Goal: Transaction & Acquisition: Purchase product/service

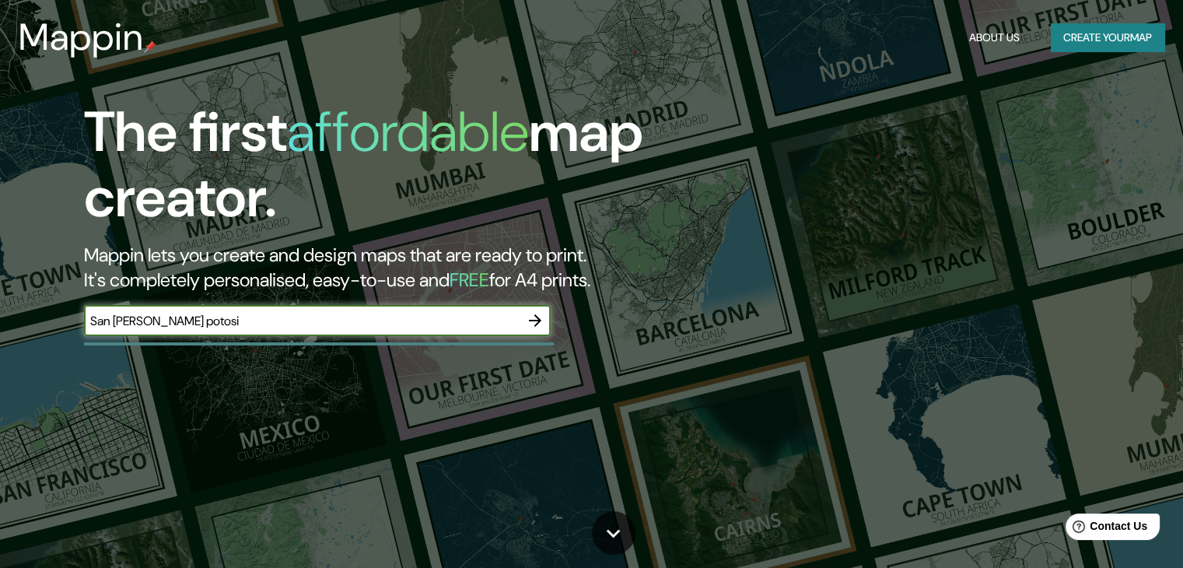
type input "San [PERSON_NAME] potosi"
click at [538, 324] on icon "button" at bounding box center [535, 320] width 19 height 19
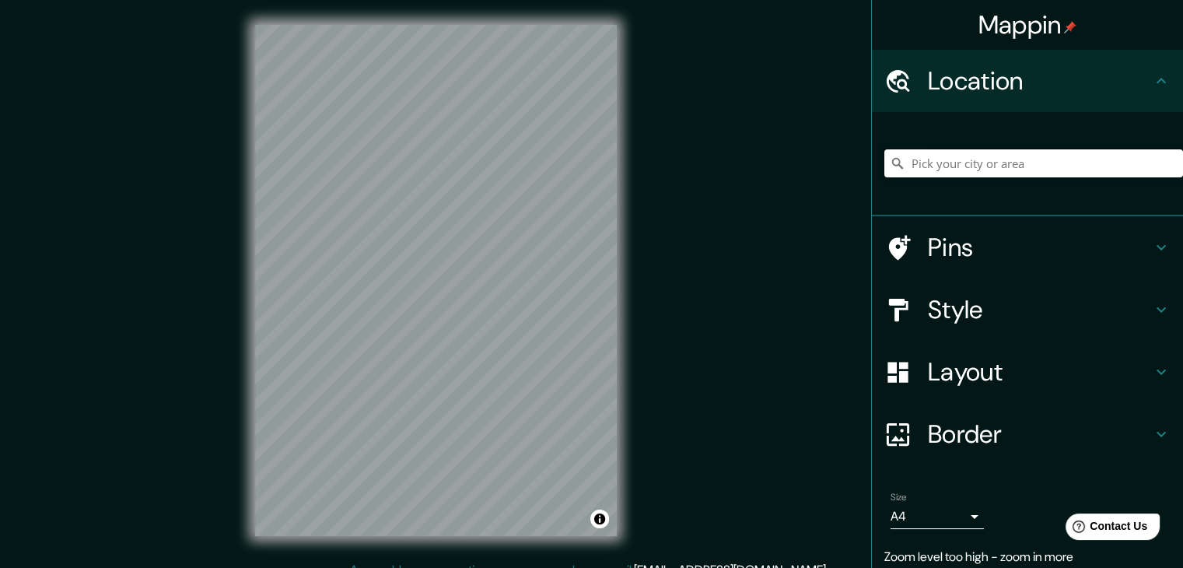
click at [1014, 156] on input "Pick your city or area" at bounding box center [1034, 163] width 299 height 28
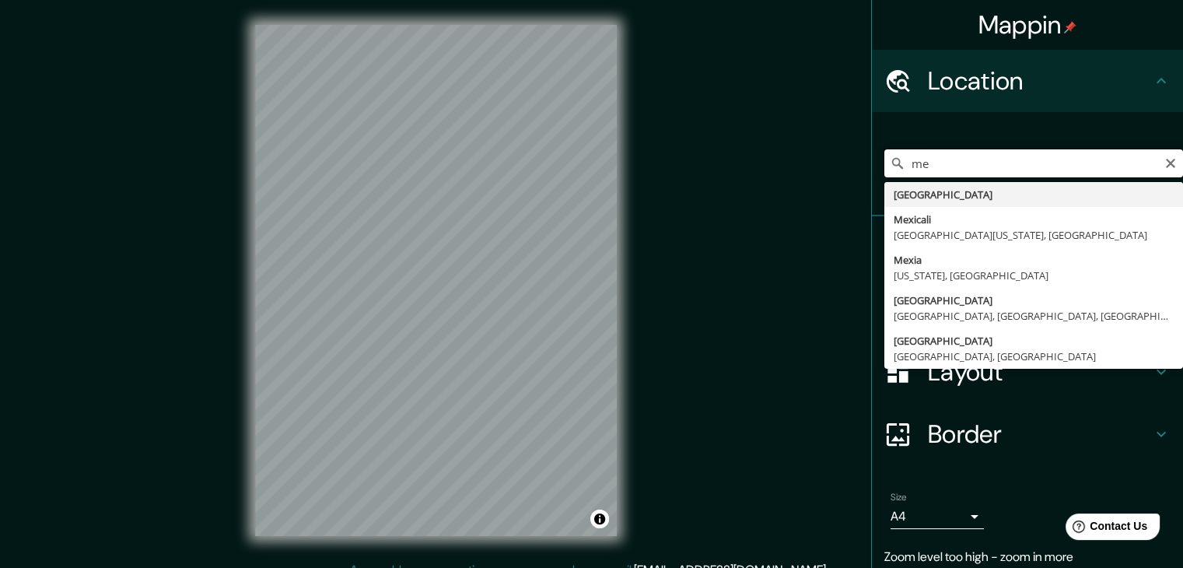
type input "m"
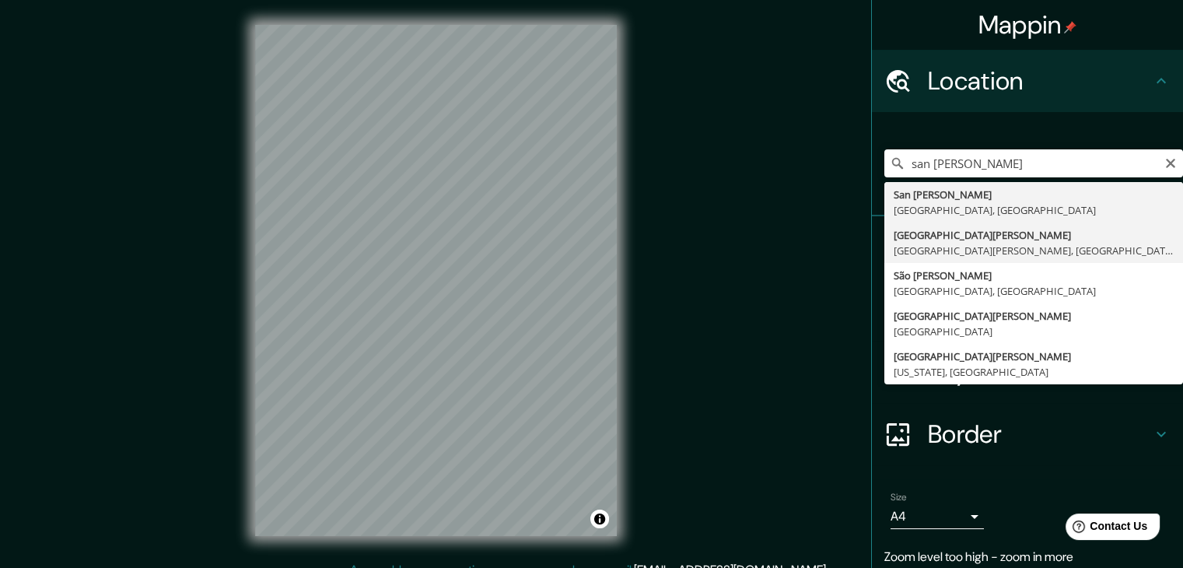
type input "[GEOGRAPHIC_DATA][PERSON_NAME], [GEOGRAPHIC_DATA][PERSON_NAME], [GEOGRAPHIC_DAT…"
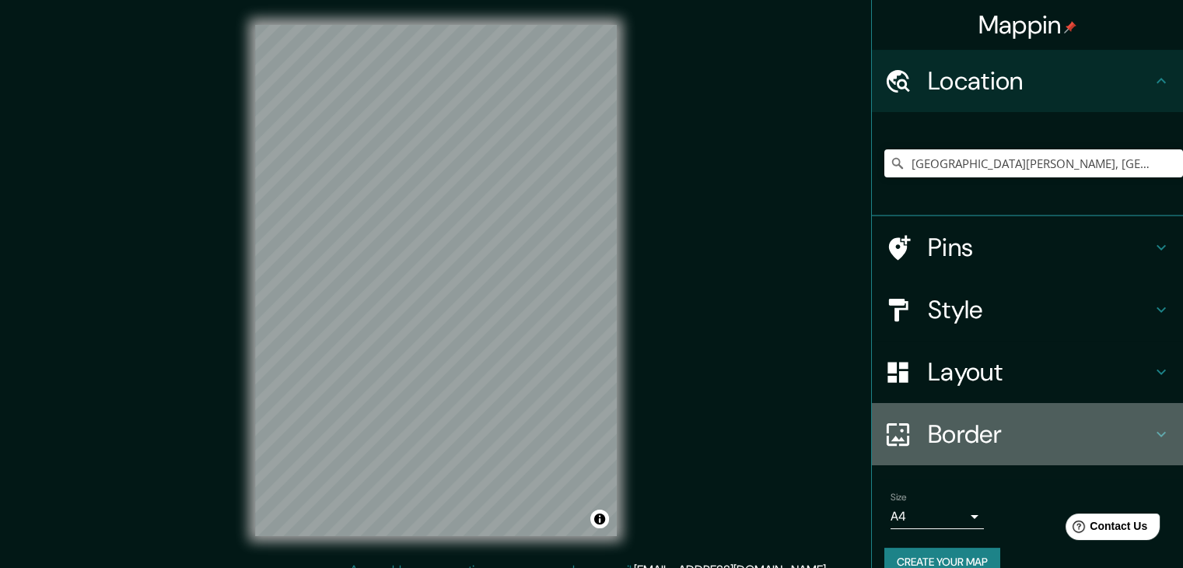
click at [972, 428] on h4 "Border" at bounding box center [1040, 434] width 224 height 31
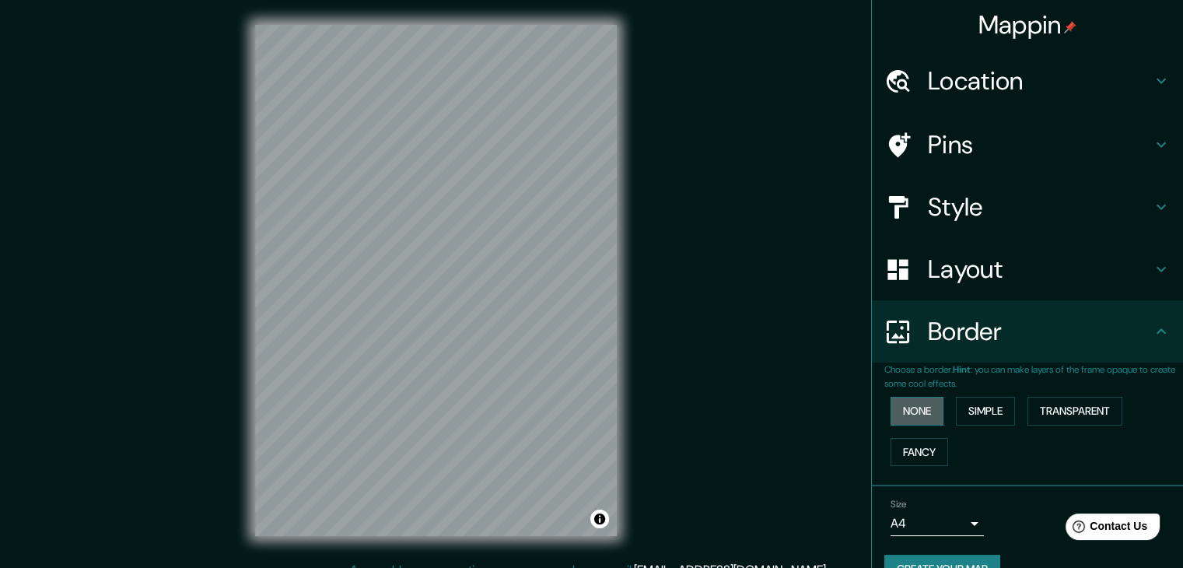
click at [915, 418] on button "None" at bounding box center [917, 411] width 53 height 29
click at [980, 412] on button "Simple" at bounding box center [985, 411] width 59 height 29
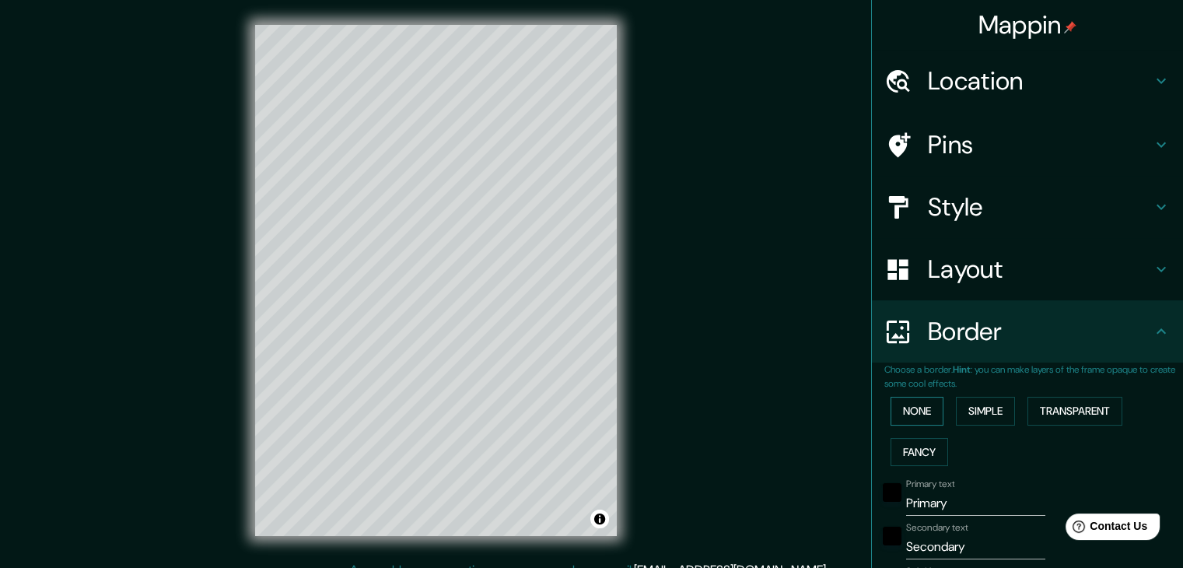
click at [910, 408] on button "None" at bounding box center [917, 411] width 53 height 29
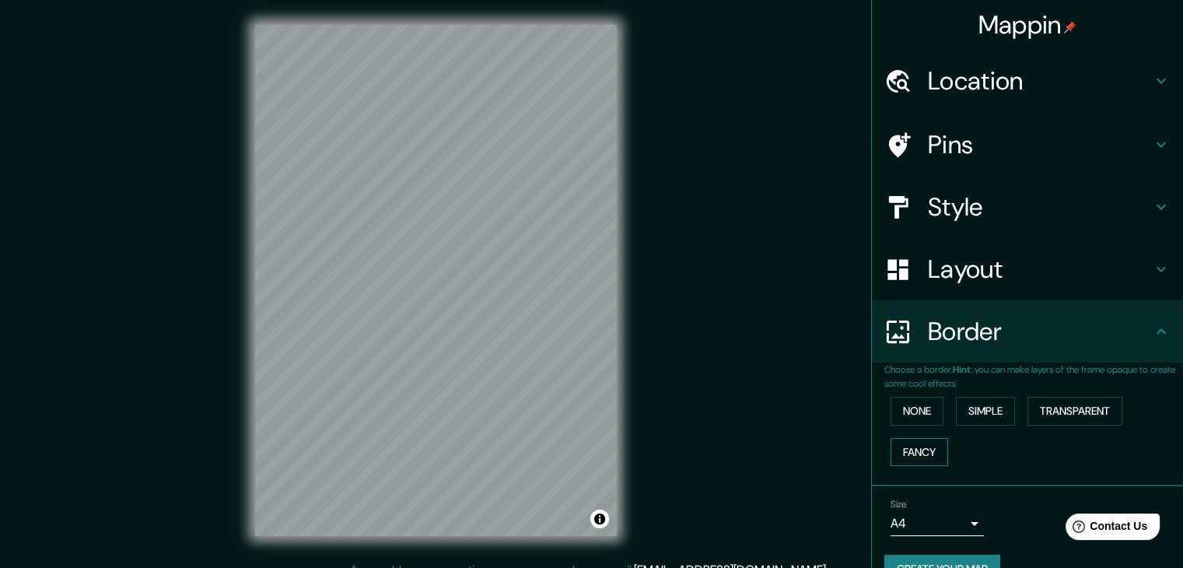
click at [917, 439] on button "Fancy" at bounding box center [920, 452] width 58 height 29
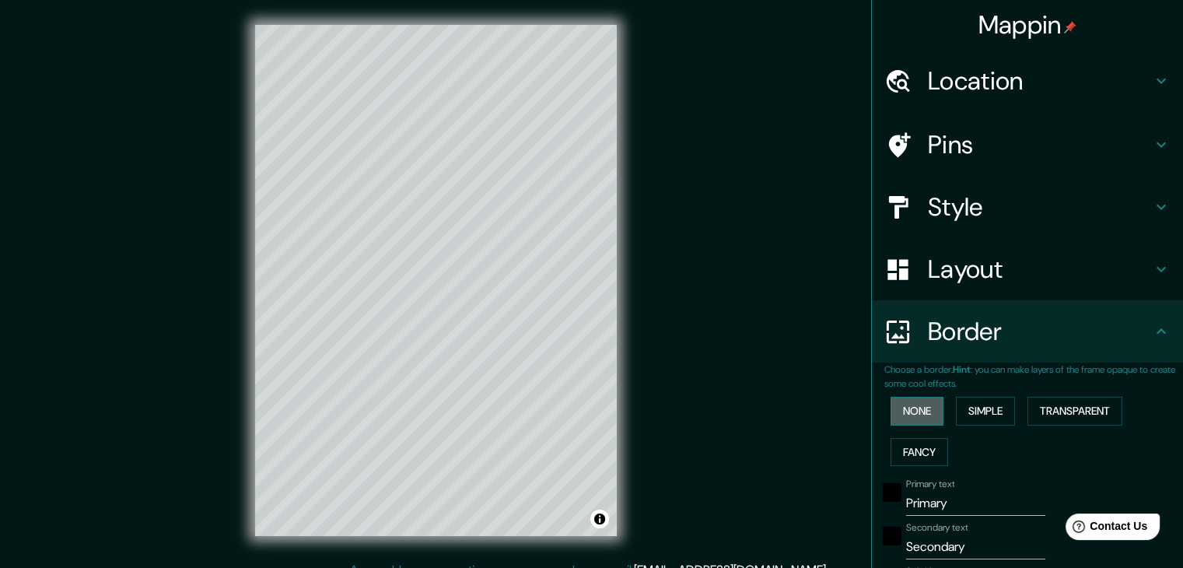
click at [910, 415] on button "None" at bounding box center [917, 411] width 53 height 29
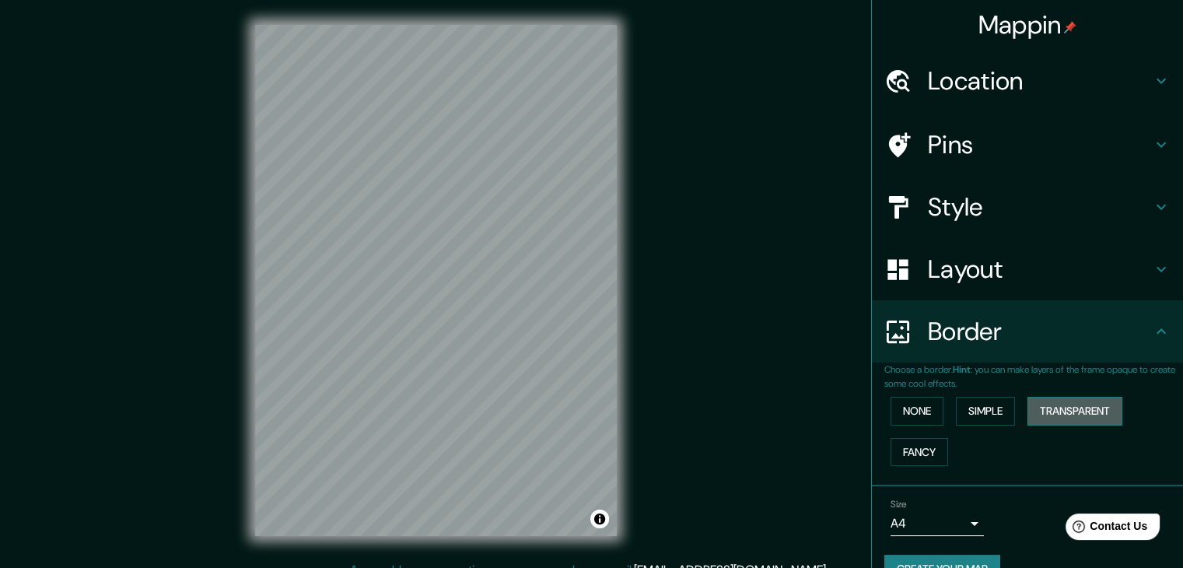
click at [1098, 421] on button "Transparent" at bounding box center [1075, 411] width 95 height 29
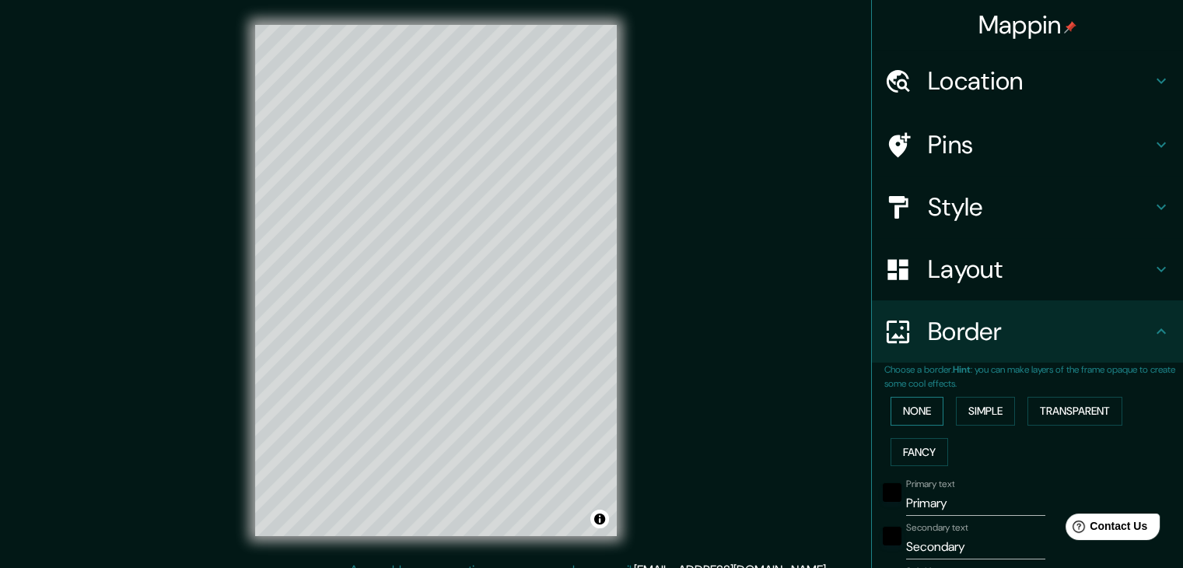
click at [899, 415] on button "None" at bounding box center [917, 411] width 53 height 29
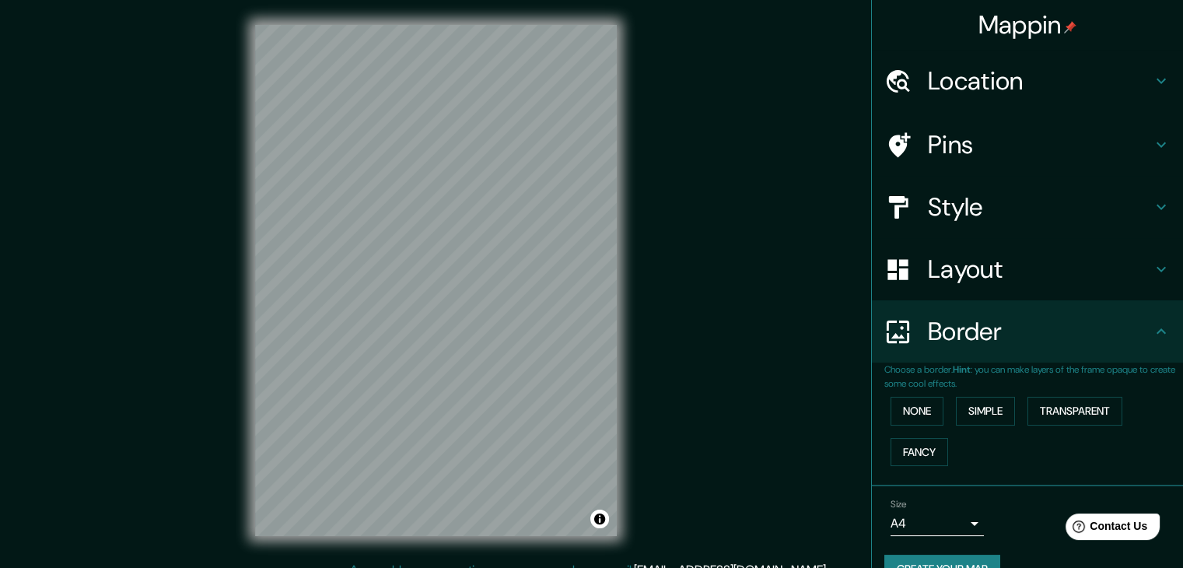
click at [988, 254] on h4 "Layout" at bounding box center [1040, 269] width 224 height 31
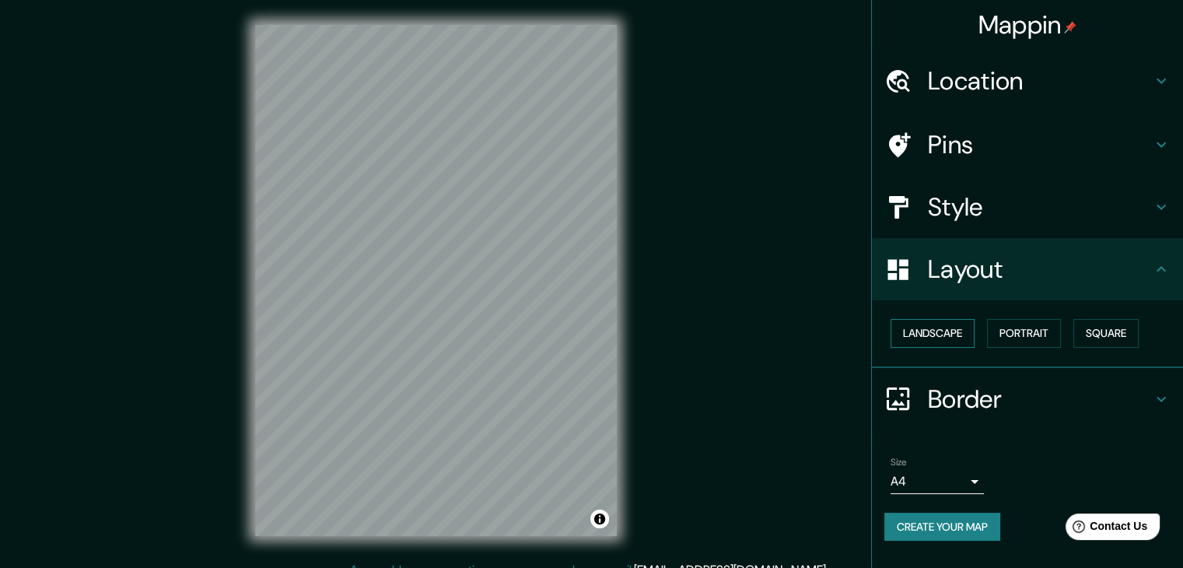
click at [937, 339] on button "Landscape" at bounding box center [933, 333] width 84 height 29
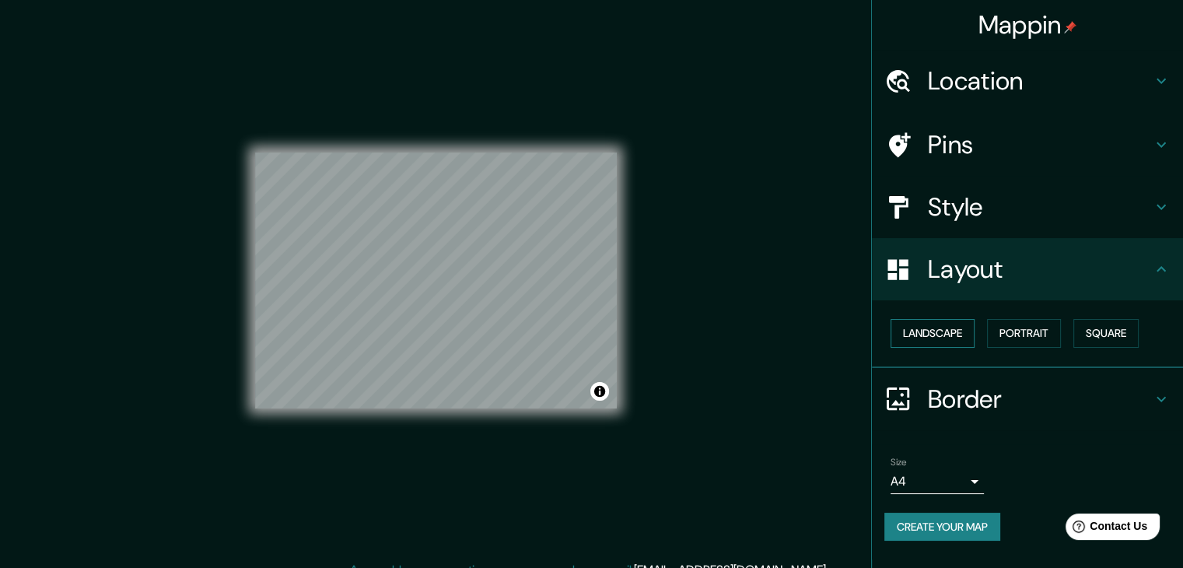
click at [937, 339] on button "Landscape" at bounding box center [933, 333] width 84 height 29
click at [1022, 335] on button "Portrait" at bounding box center [1024, 333] width 74 height 29
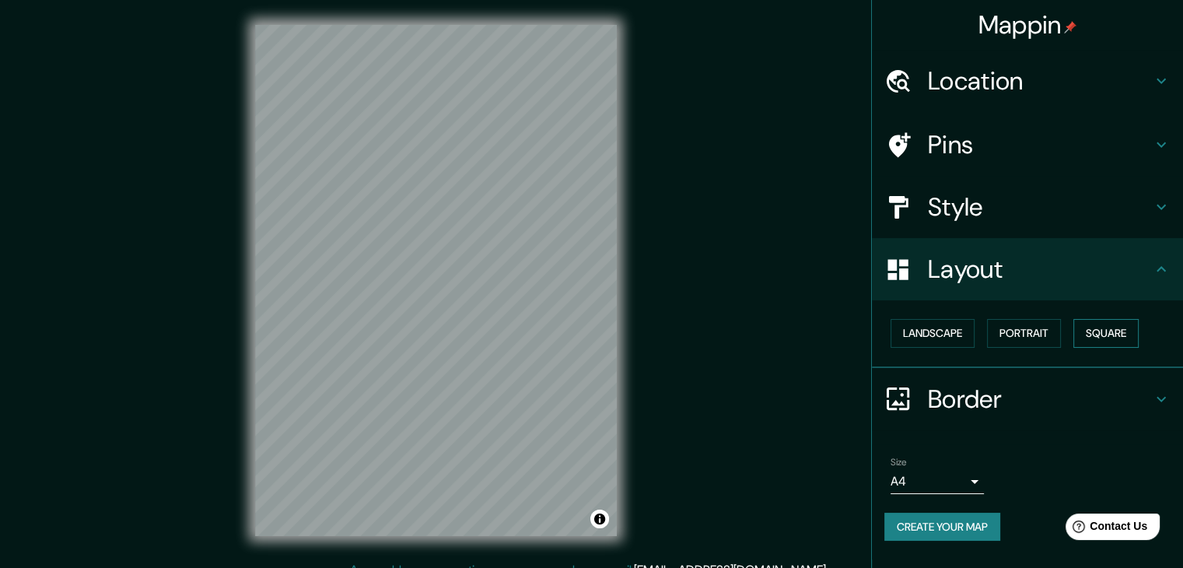
click at [1131, 336] on button "Square" at bounding box center [1106, 333] width 65 height 29
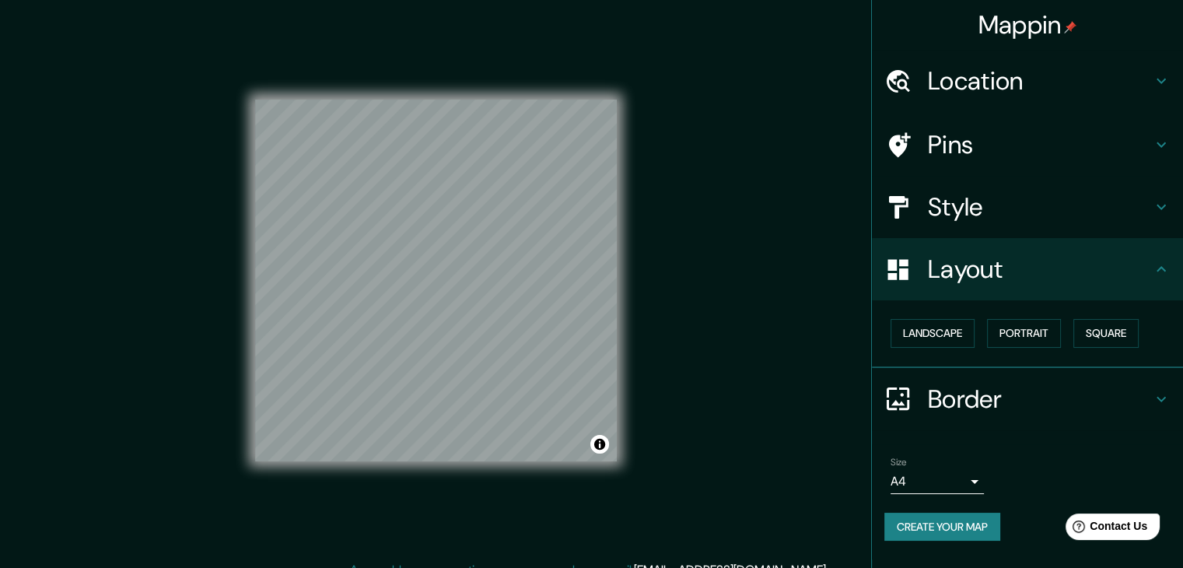
click at [993, 229] on div "Style" at bounding box center [1027, 207] width 311 height 62
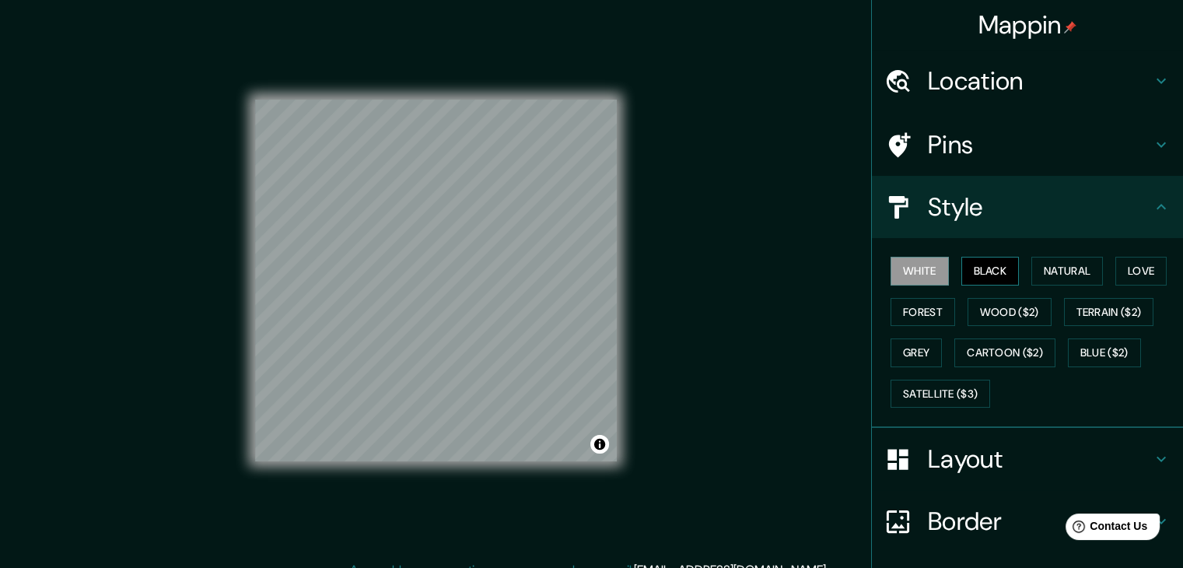
click at [972, 268] on button "Black" at bounding box center [991, 271] width 58 height 29
click at [1058, 272] on button "Natural" at bounding box center [1068, 271] width 72 height 29
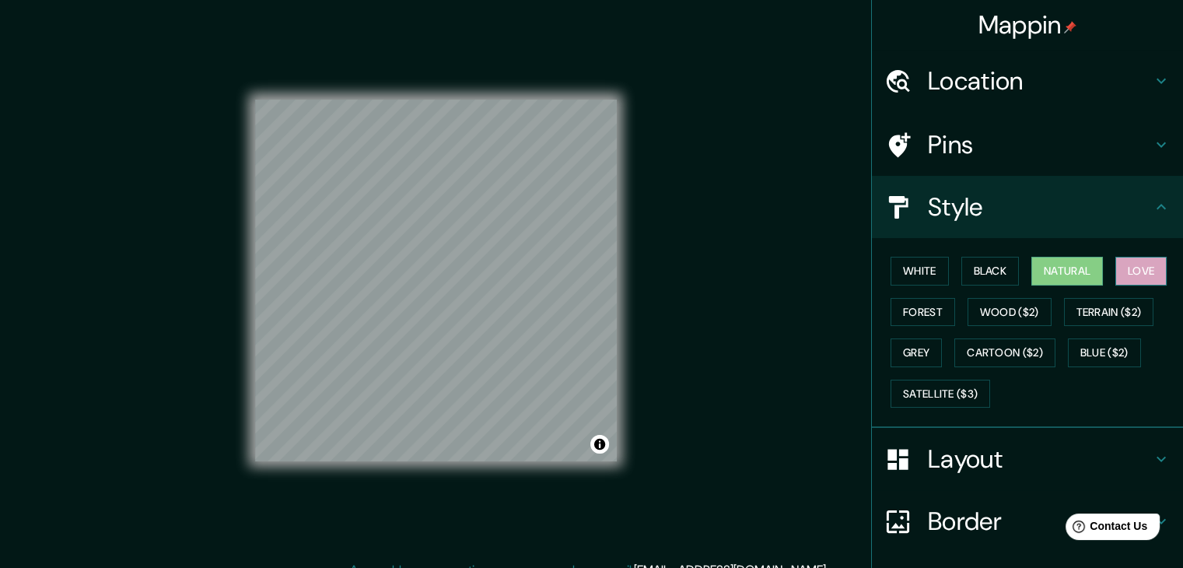
click at [1137, 273] on button "Love" at bounding box center [1141, 271] width 51 height 29
click at [911, 310] on button "Forest" at bounding box center [923, 312] width 65 height 29
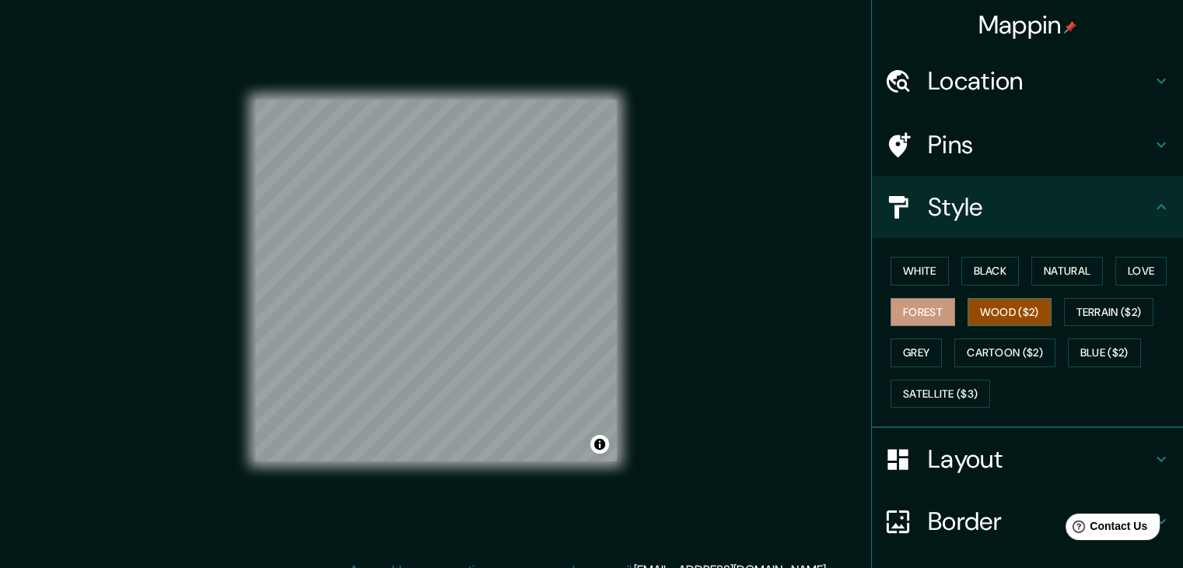
click at [997, 313] on button "Wood ($2)" at bounding box center [1010, 312] width 84 height 29
click at [1109, 316] on button "Terrain ($2)" at bounding box center [1109, 312] width 90 height 29
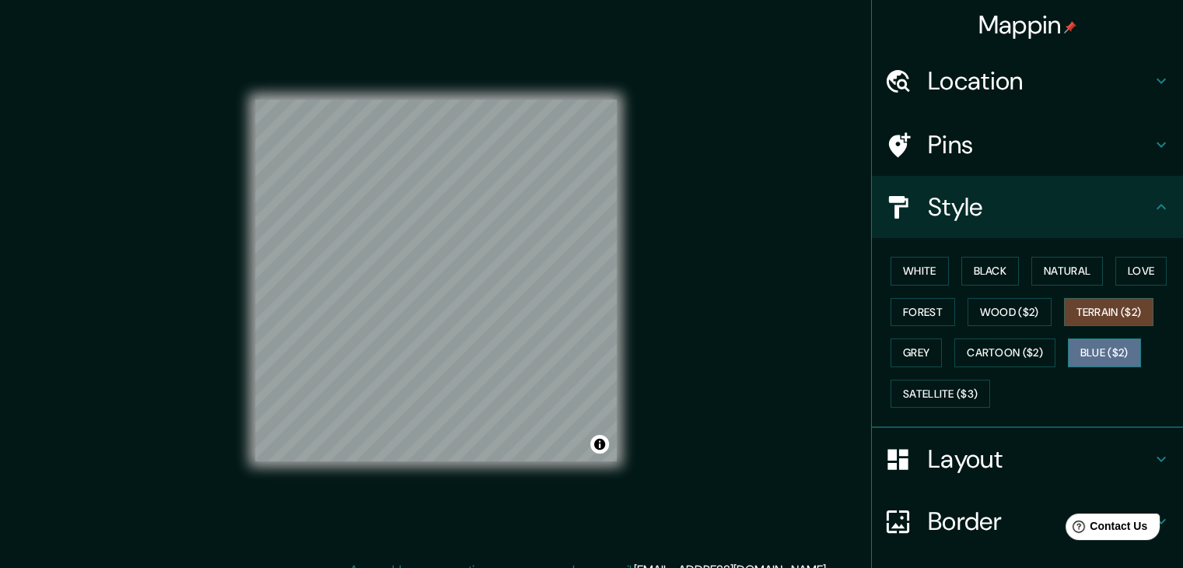
click at [1105, 348] on button "Blue ($2)" at bounding box center [1104, 352] width 73 height 29
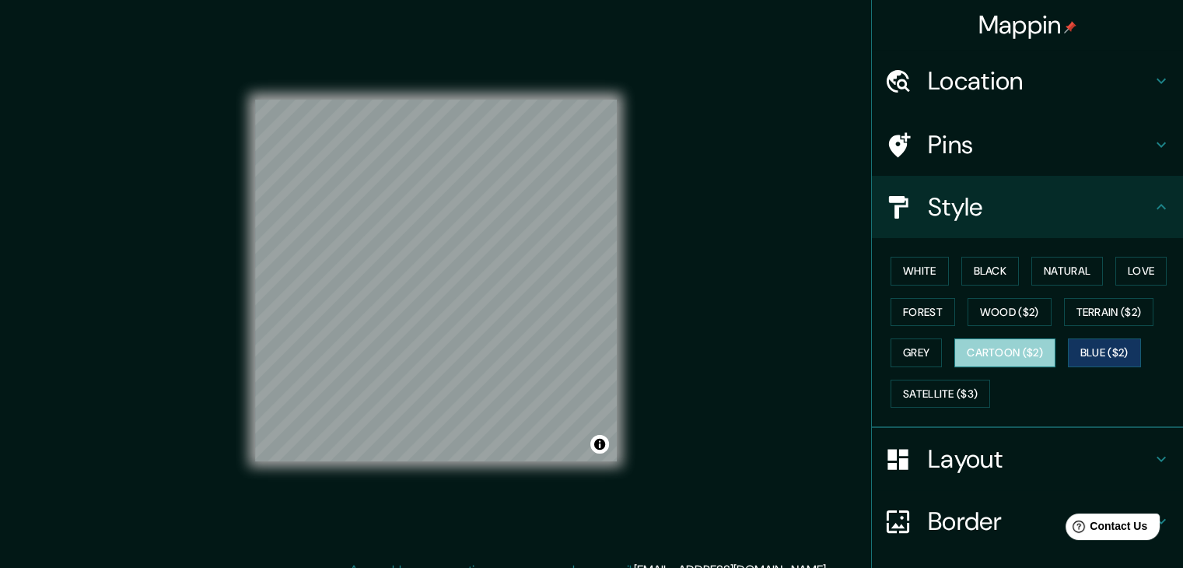
click at [1035, 354] on button "Cartoon ($2)" at bounding box center [1005, 352] width 101 height 29
click at [913, 352] on button "Grey" at bounding box center [916, 352] width 51 height 29
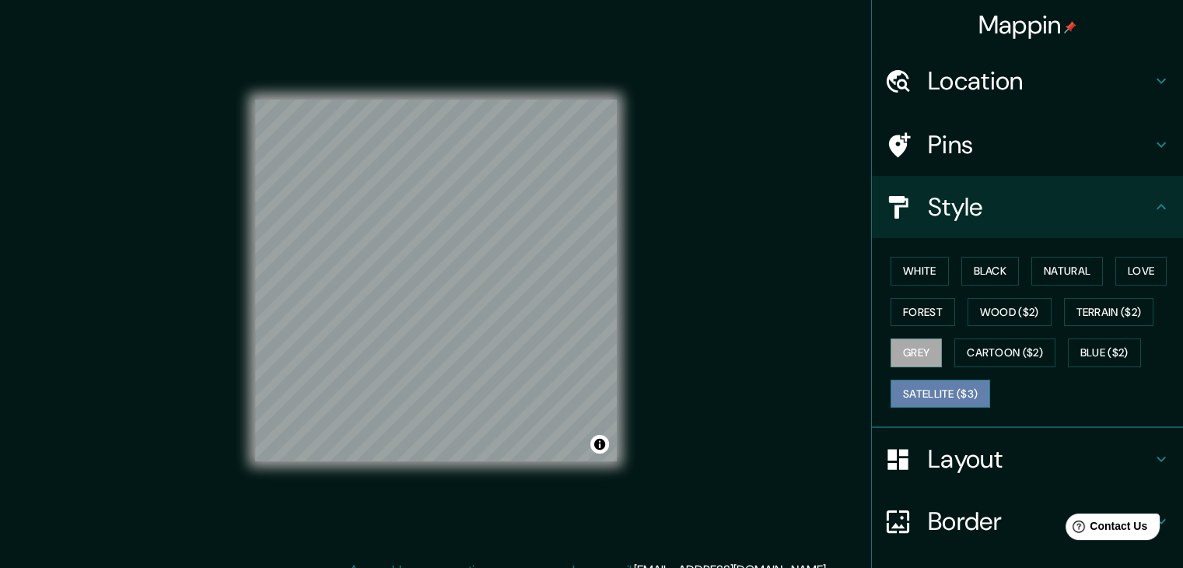
click at [932, 402] on button "Satellite ($3)" at bounding box center [941, 394] width 100 height 29
click at [909, 359] on button "Grey" at bounding box center [916, 352] width 51 height 29
click at [908, 314] on button "Forest" at bounding box center [923, 312] width 65 height 29
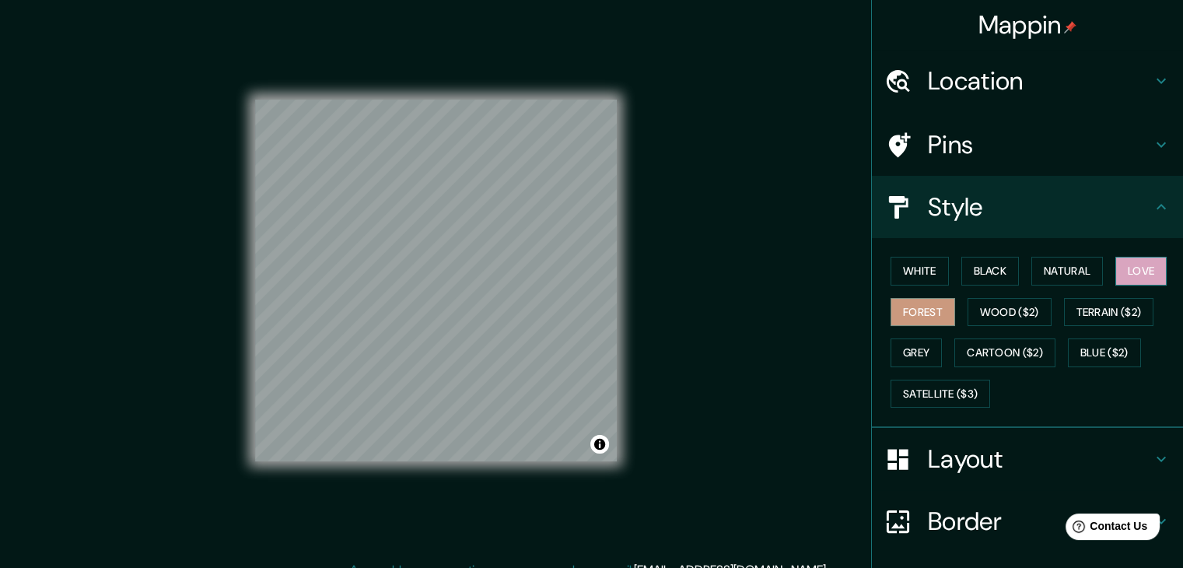
click at [1151, 278] on button "Love" at bounding box center [1141, 271] width 51 height 29
click at [1075, 262] on button "Natural" at bounding box center [1068, 271] width 72 height 29
click at [1155, 268] on button "Love" at bounding box center [1141, 271] width 51 height 29
click at [1096, 266] on div "White Black Natural Love Forest Wood ($2) Terrain ($2) Grey Cartoon ($2) Blue (…" at bounding box center [1034, 332] width 299 height 163
click at [1075, 272] on button "Natural" at bounding box center [1068, 271] width 72 height 29
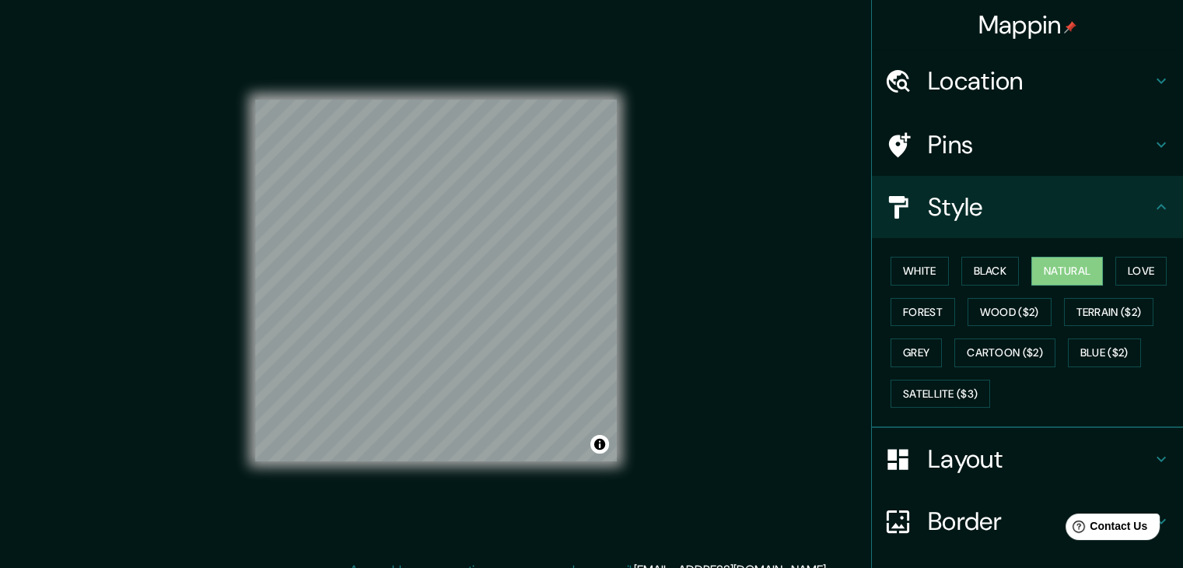
click at [909, 459] on div at bounding box center [907, 459] width 44 height 27
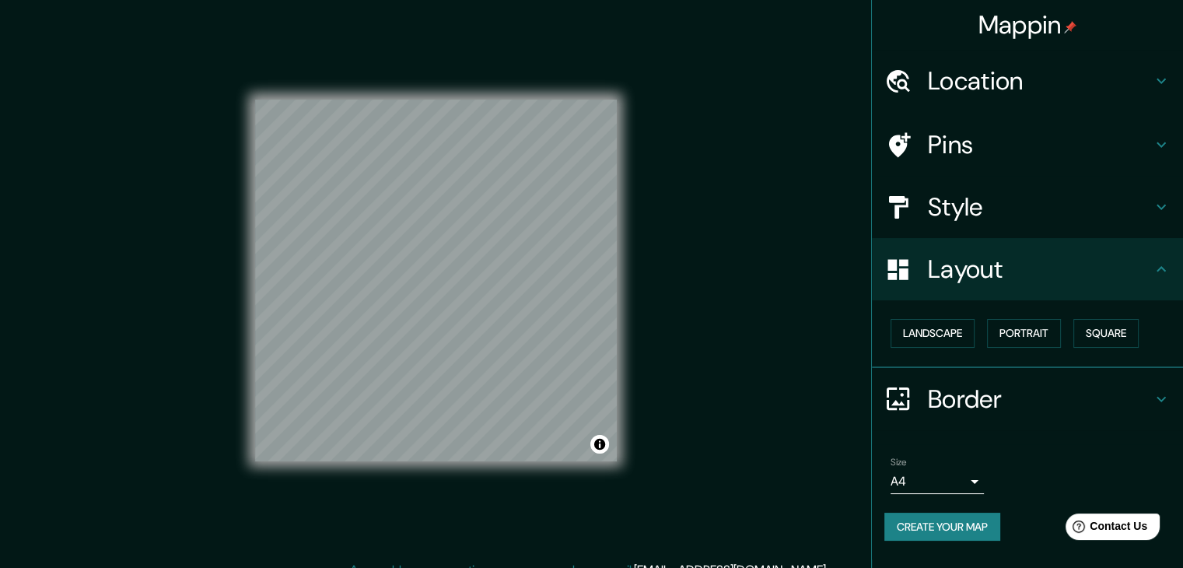
click at [914, 346] on div "Landscape [GEOGRAPHIC_DATA]" at bounding box center [1034, 333] width 299 height 41
click at [915, 337] on button "Landscape" at bounding box center [933, 333] width 84 height 29
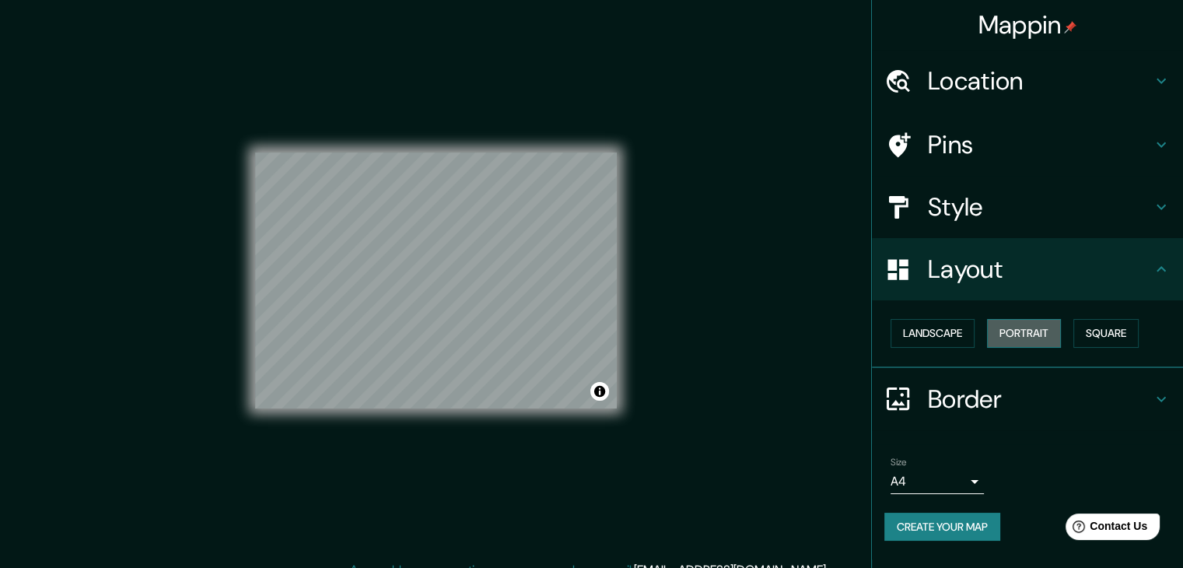
click at [1014, 338] on button "Portrait" at bounding box center [1024, 333] width 74 height 29
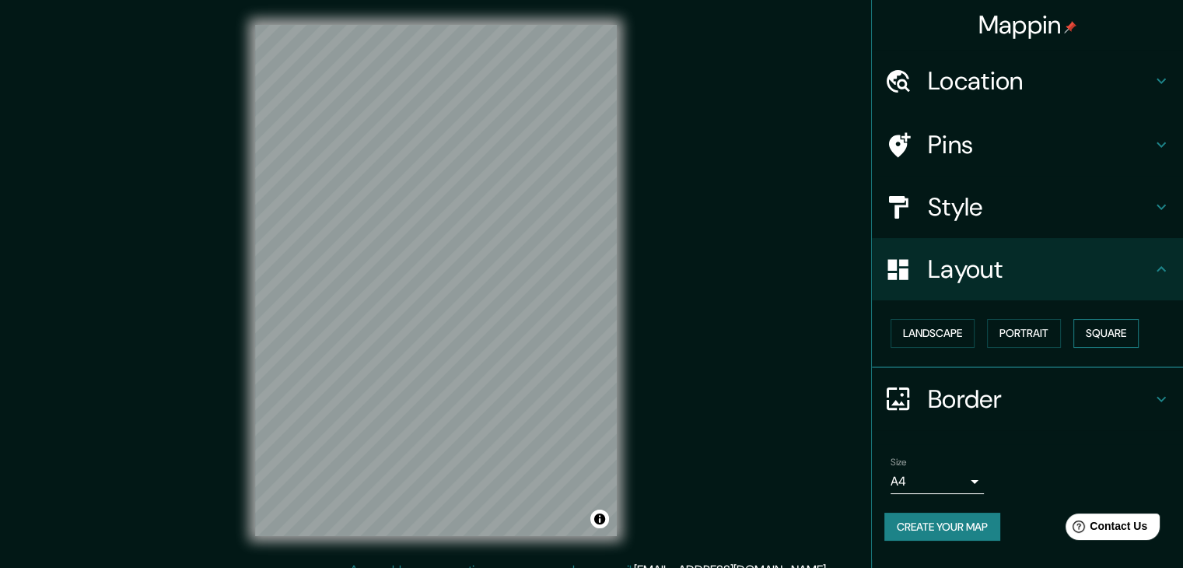
click at [1098, 332] on button "Square" at bounding box center [1106, 333] width 65 height 29
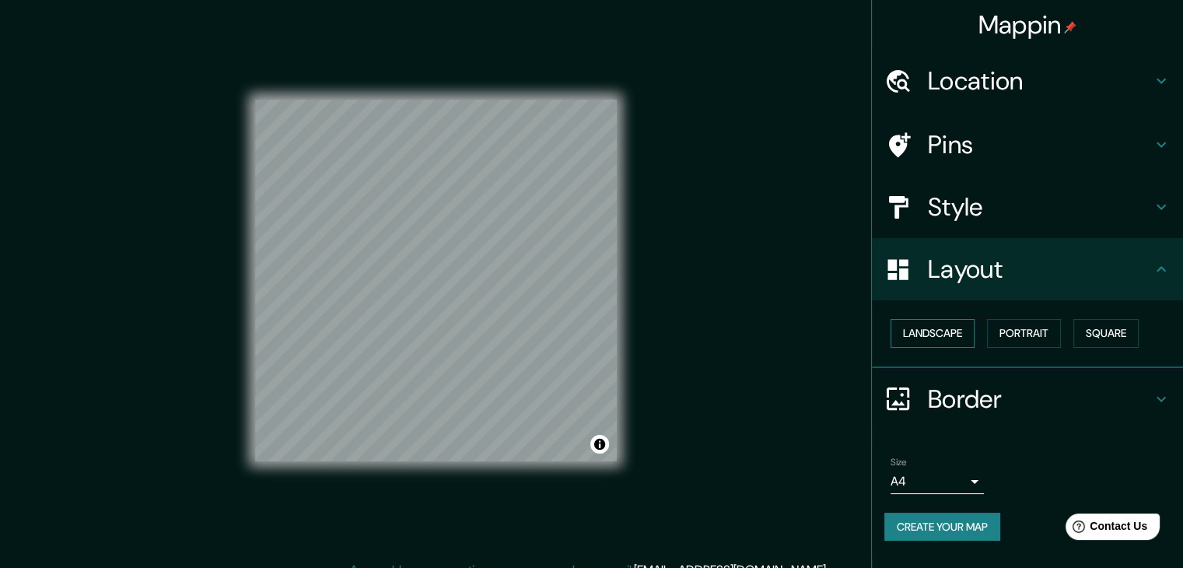
click at [961, 330] on button "Landscape" at bounding box center [933, 333] width 84 height 29
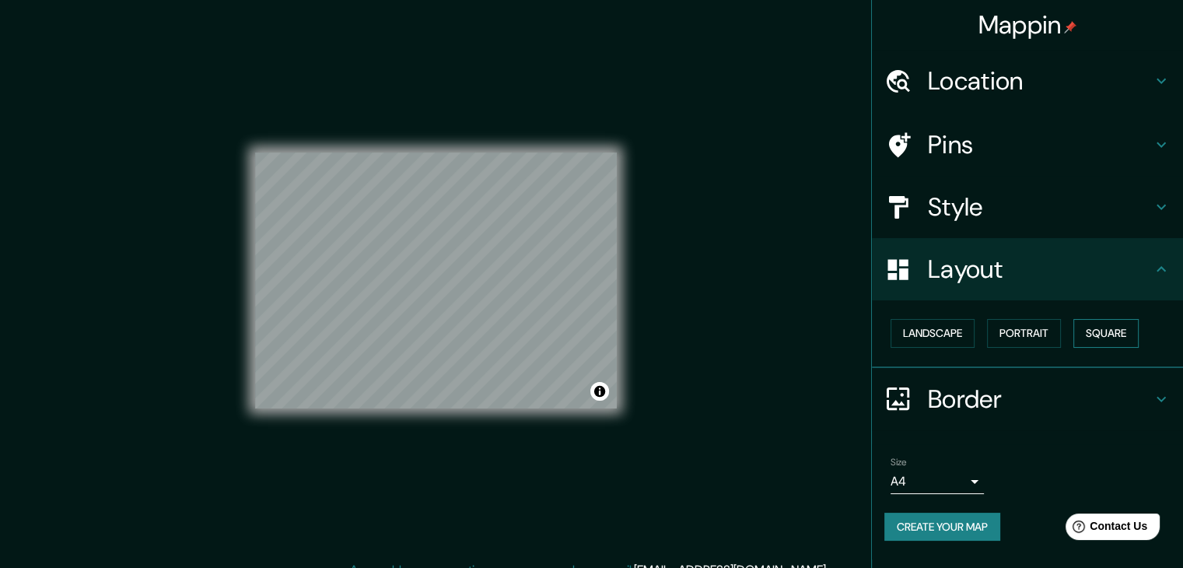
click at [1080, 338] on button "Square" at bounding box center [1106, 333] width 65 height 29
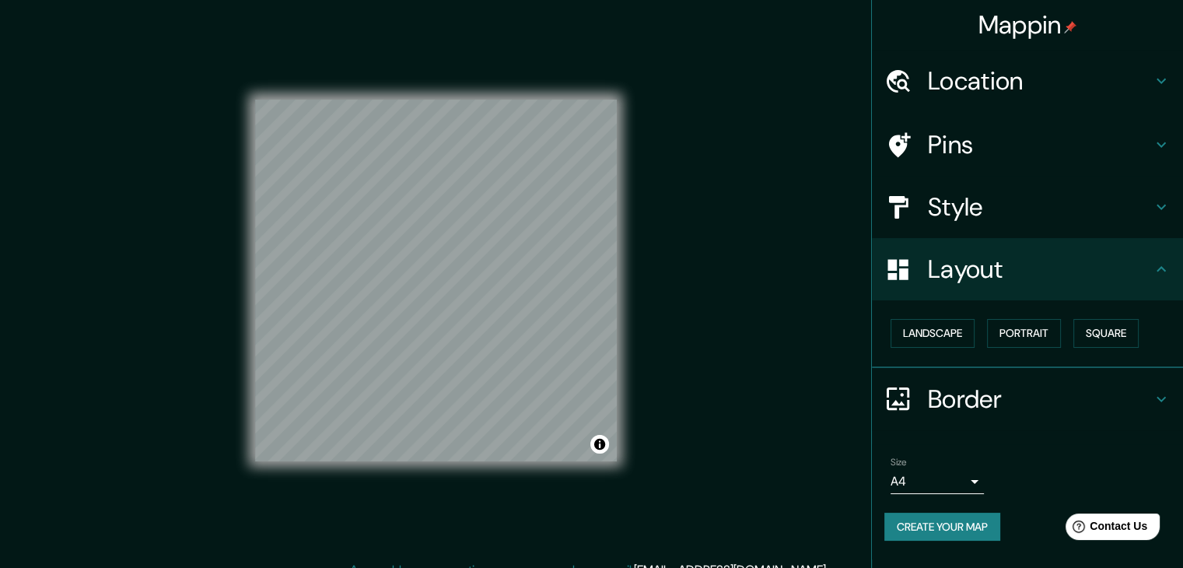
click at [958, 136] on h4 "Pins" at bounding box center [1040, 144] width 224 height 31
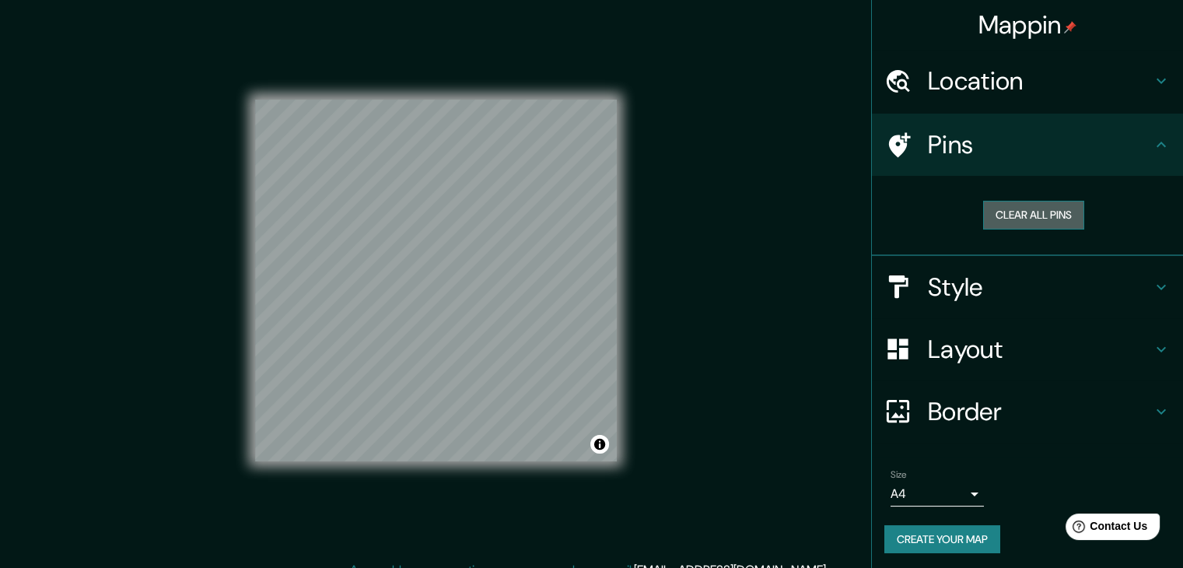
click at [1009, 215] on button "Clear all pins" at bounding box center [1033, 215] width 101 height 29
click at [1152, 152] on icon at bounding box center [1161, 144] width 19 height 19
click at [1008, 90] on h4 "Location" at bounding box center [1040, 80] width 224 height 31
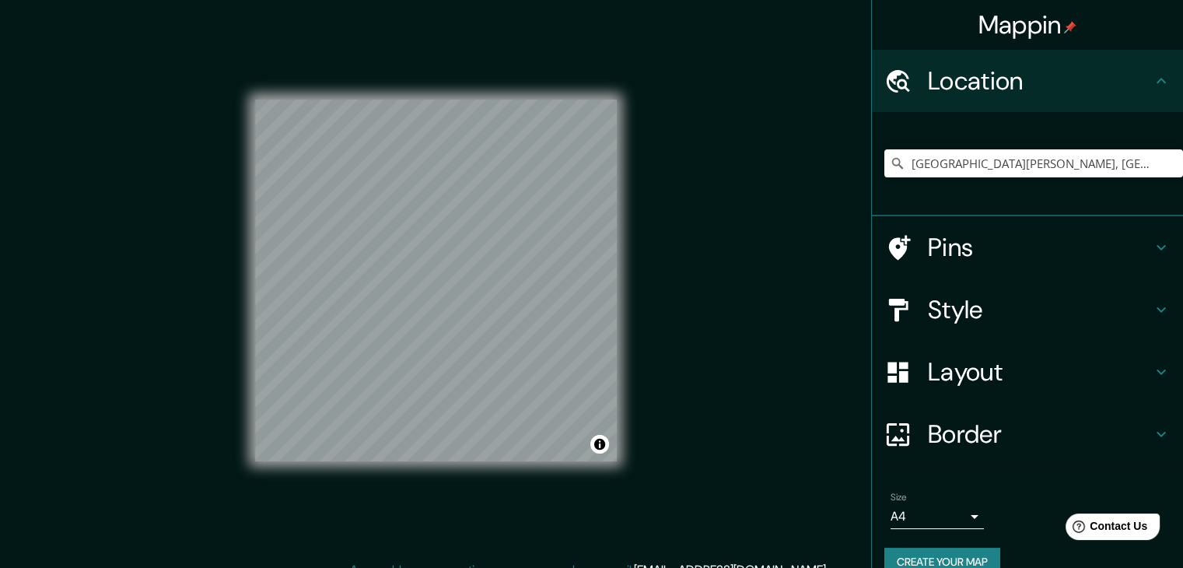
click at [1138, 87] on h4 "Location" at bounding box center [1040, 80] width 224 height 31
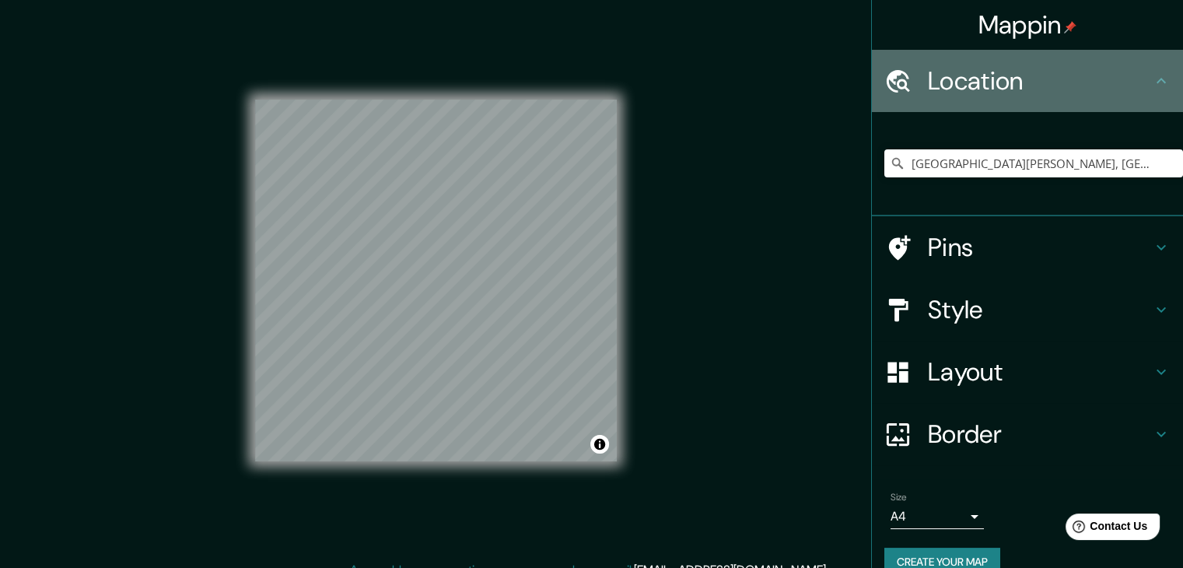
click at [1151, 67] on div "Location" at bounding box center [1027, 81] width 311 height 62
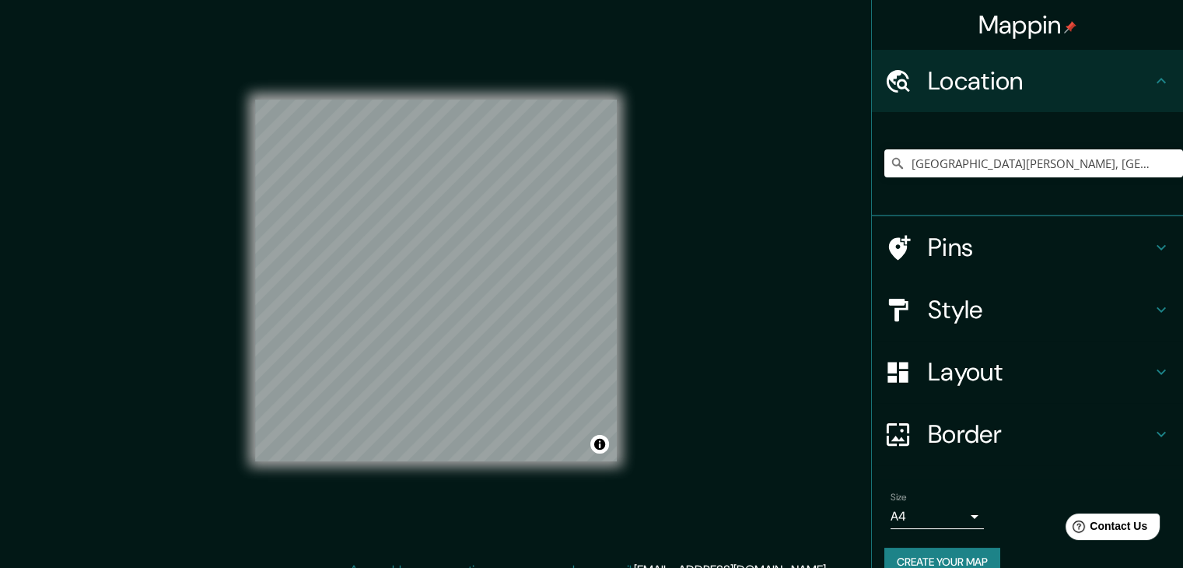
click at [713, 259] on div "Mappin Location [GEOGRAPHIC_DATA][PERSON_NAME], [GEOGRAPHIC_DATA][PERSON_NAME],…" at bounding box center [591, 293] width 1183 height 586
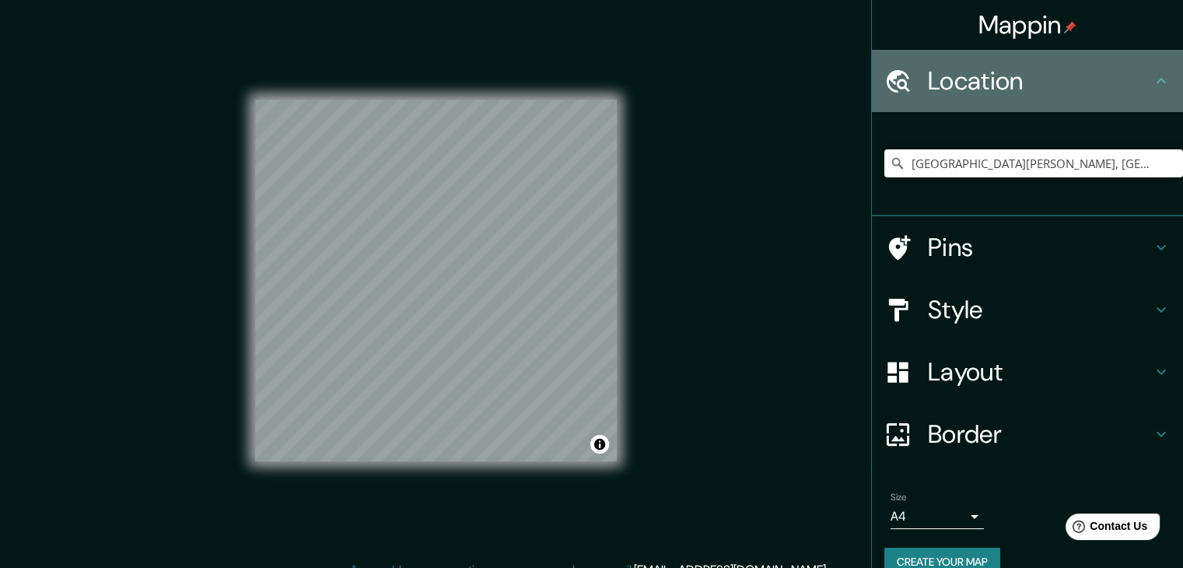
click at [1152, 75] on icon at bounding box center [1161, 81] width 19 height 19
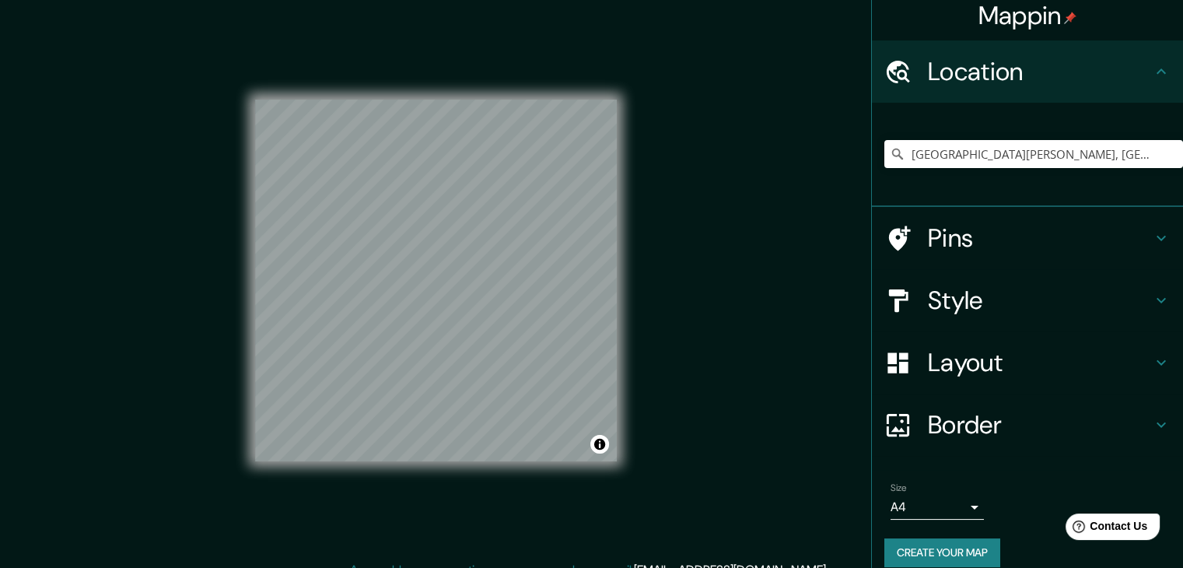
scroll to position [26, 0]
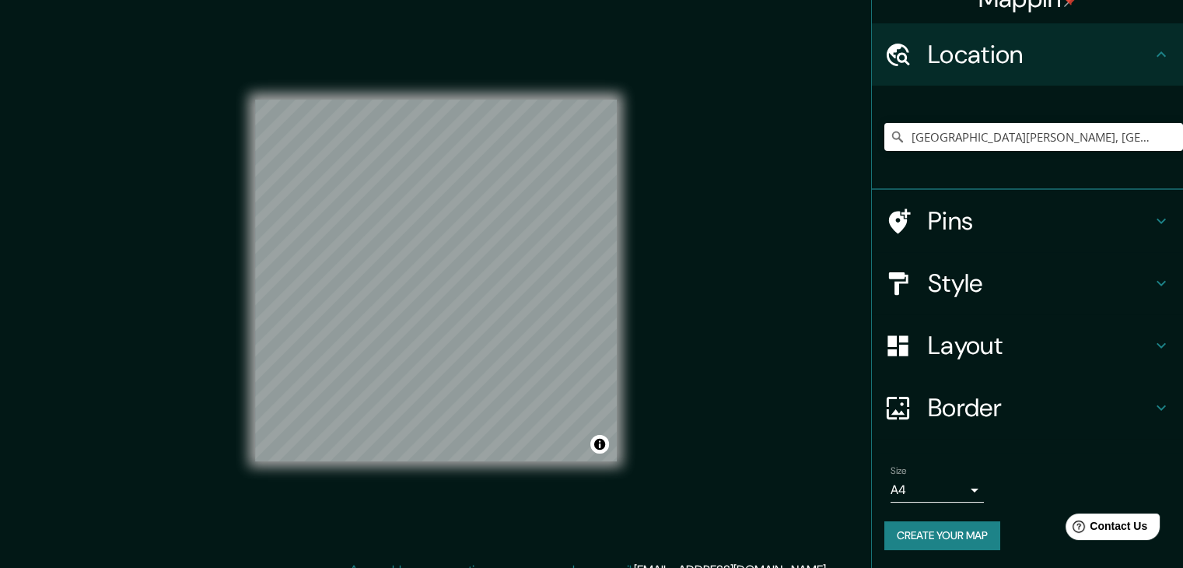
click at [1152, 58] on icon at bounding box center [1161, 54] width 19 height 19
click at [1157, 220] on icon at bounding box center [1161, 221] width 9 height 5
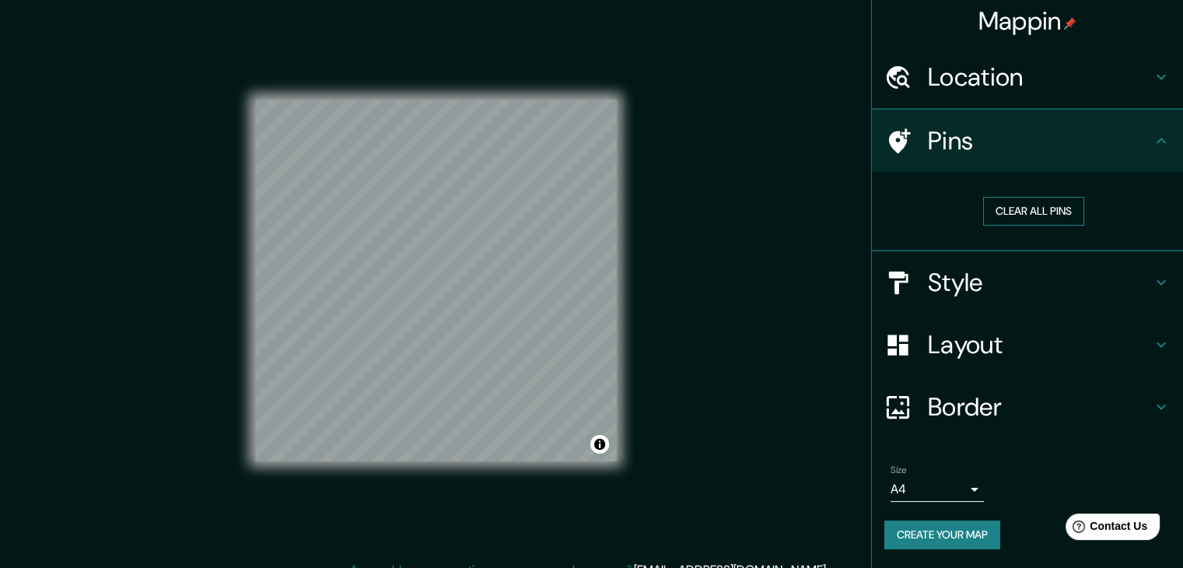
scroll to position [3, 0]
click at [995, 210] on button "Clear all pins" at bounding box center [1033, 212] width 101 height 29
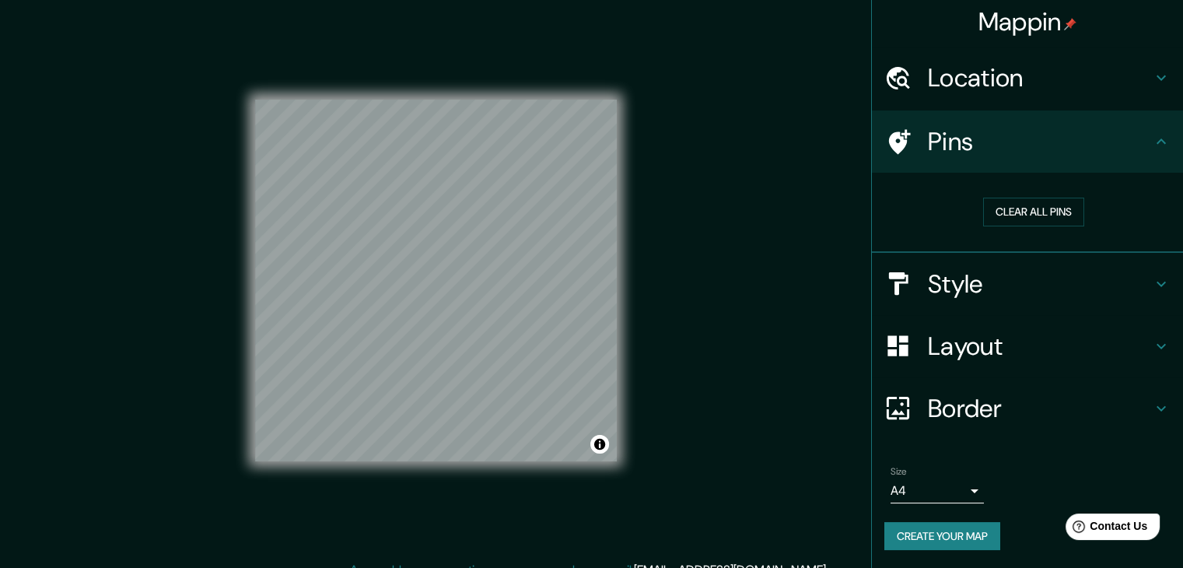
drag, startPoint x: 885, startPoint y: 136, endPoint x: 889, endPoint y: 184, distance: 47.7
click at [889, 184] on ul "Location [GEOGRAPHIC_DATA][PERSON_NAME], [GEOGRAPHIC_DATA][PERSON_NAME], [GEOGR…" at bounding box center [1027, 308] width 311 height 522
click at [890, 145] on icon at bounding box center [900, 141] width 22 height 25
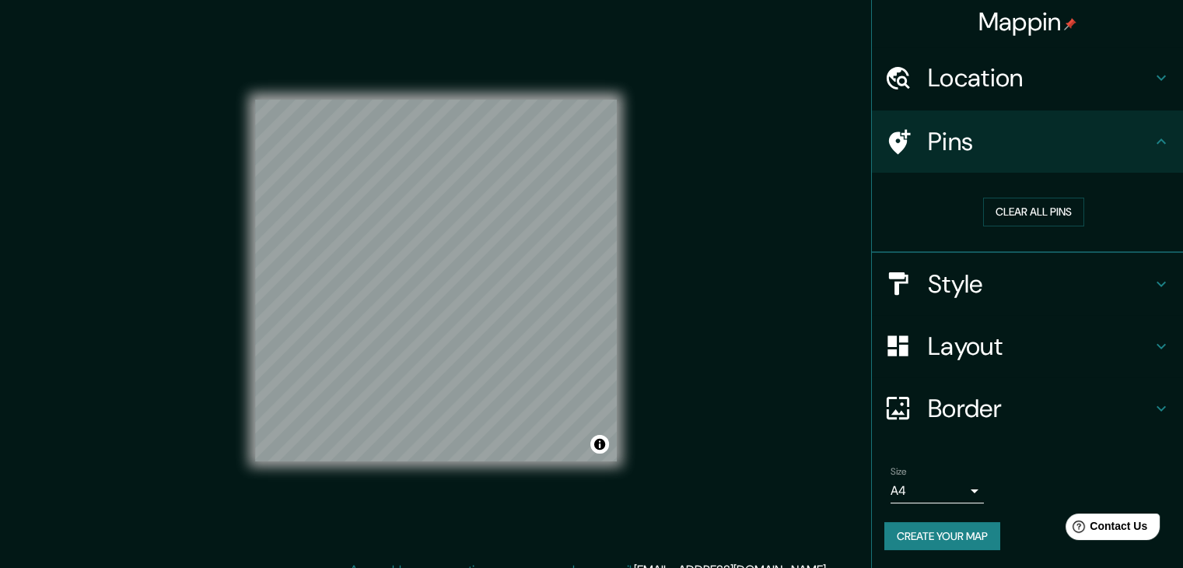
click at [889, 144] on icon at bounding box center [900, 141] width 22 height 25
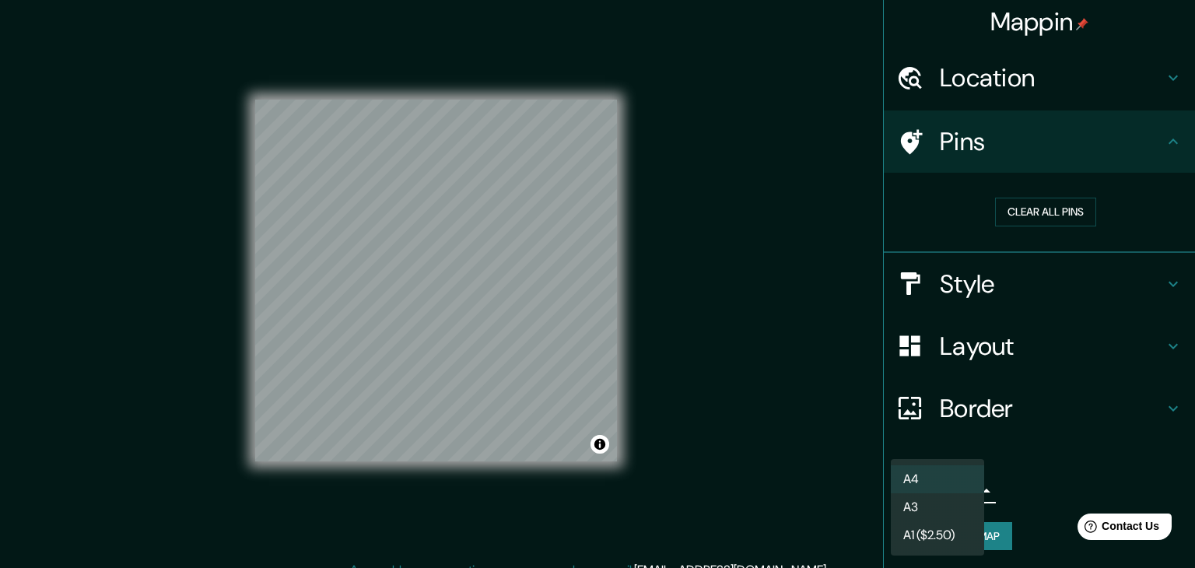
click at [958, 494] on body "Mappin Location [GEOGRAPHIC_DATA][PERSON_NAME], [GEOGRAPHIC_DATA][PERSON_NAME],…" at bounding box center [597, 284] width 1195 height 568
click at [979, 507] on li "A3" at bounding box center [937, 507] width 93 height 28
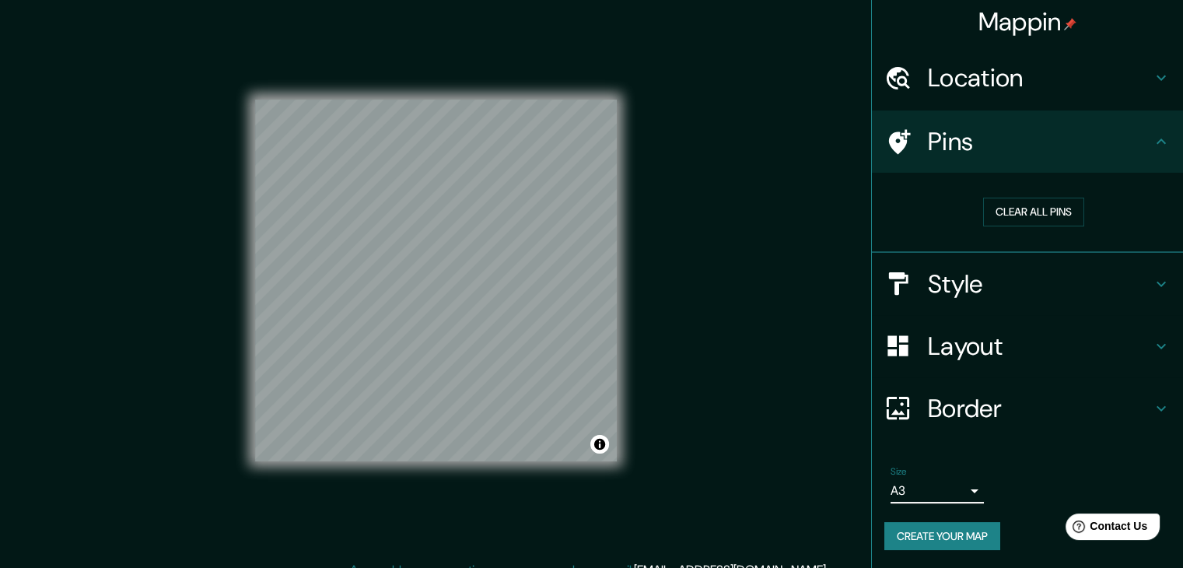
click at [970, 492] on body "Mappin Location [GEOGRAPHIC_DATA][PERSON_NAME], [GEOGRAPHIC_DATA][PERSON_NAME],…" at bounding box center [591, 284] width 1183 height 568
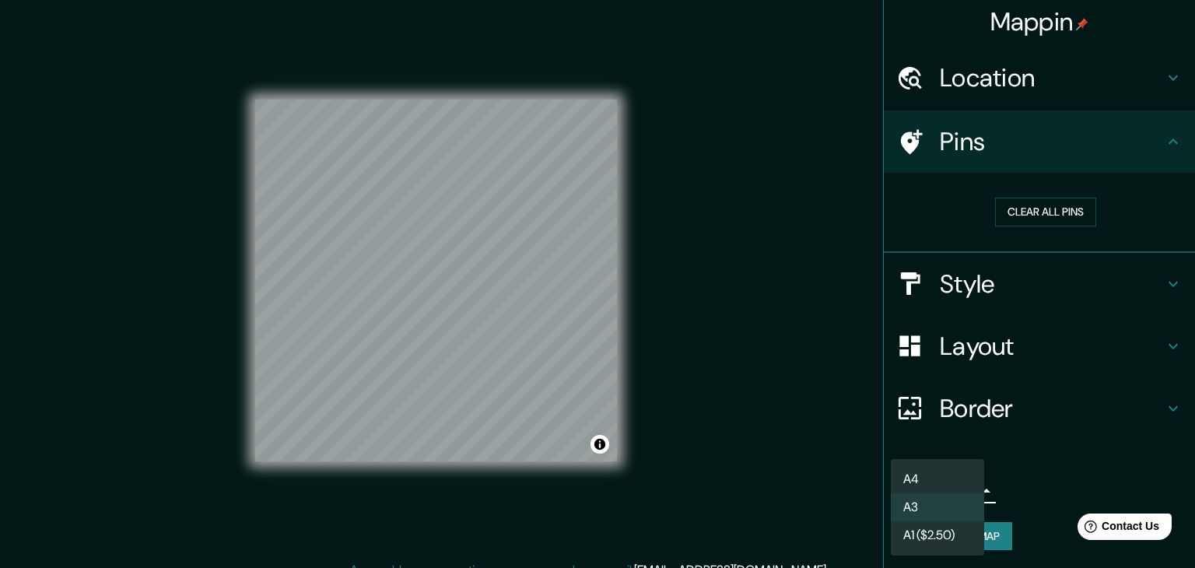
click at [961, 475] on li "A4" at bounding box center [937, 479] width 93 height 28
type input "single"
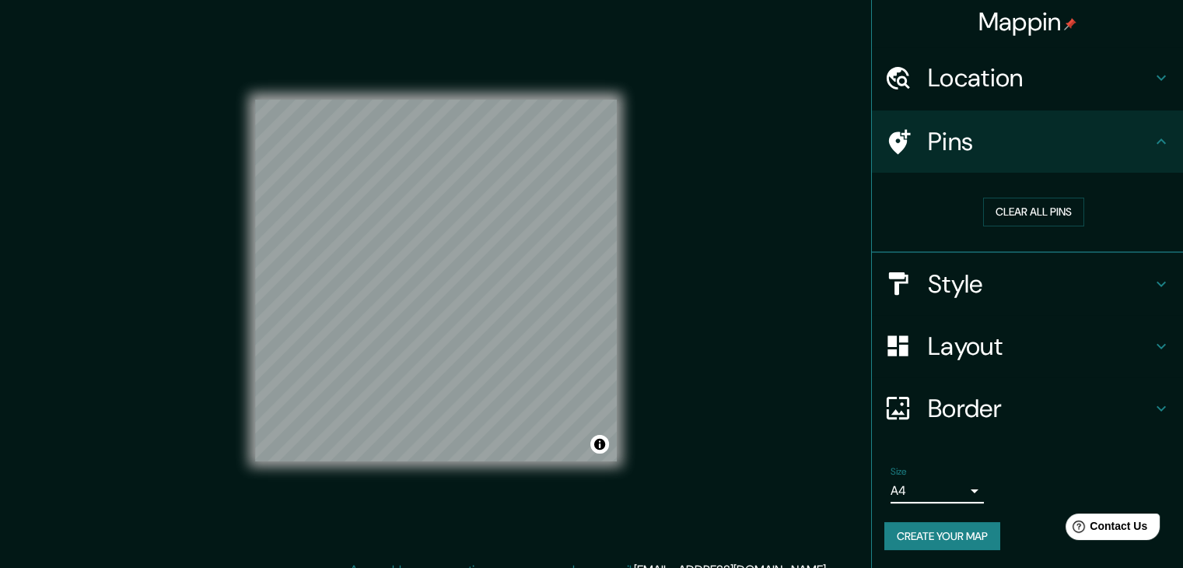
click at [971, 536] on button "Create your map" at bounding box center [943, 536] width 116 height 29
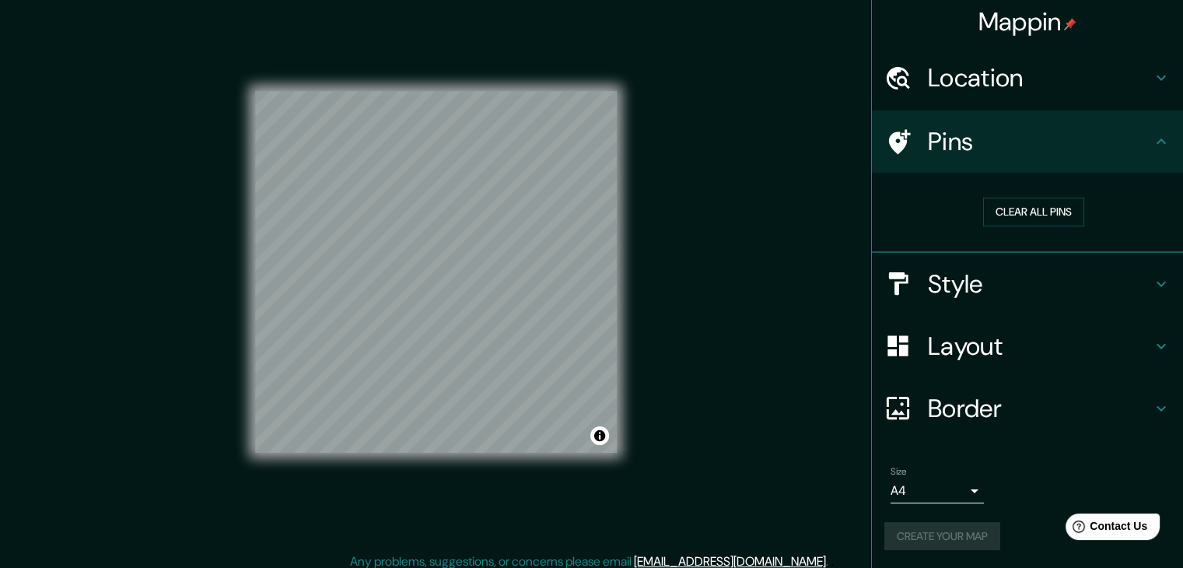
scroll to position [0, 0]
